Goal: Transaction & Acquisition: Subscribe to service/newsletter

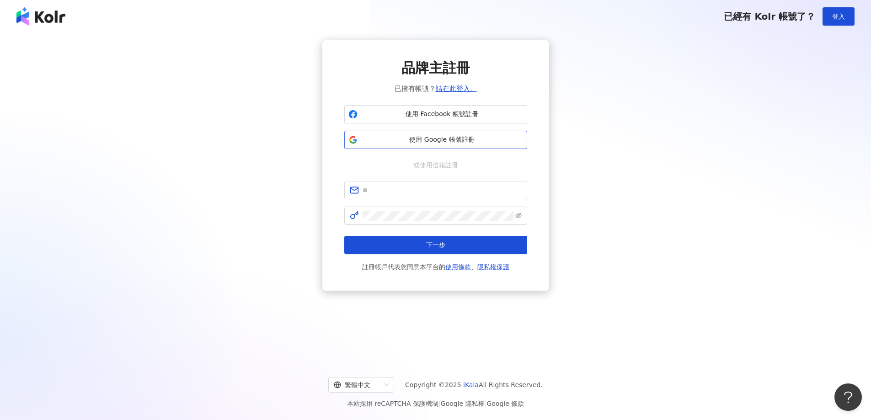
click at [426, 140] on span "使用 Google 帳號註冊" at bounding box center [442, 139] width 162 height 9
click at [56, 12] on img at bounding box center [40, 16] width 49 height 18
